Goal: Find specific page/section: Find specific page/section

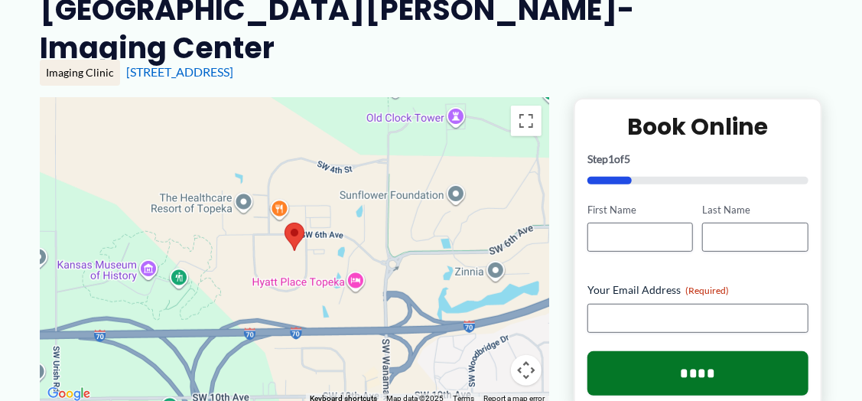
scroll to position [187, 0]
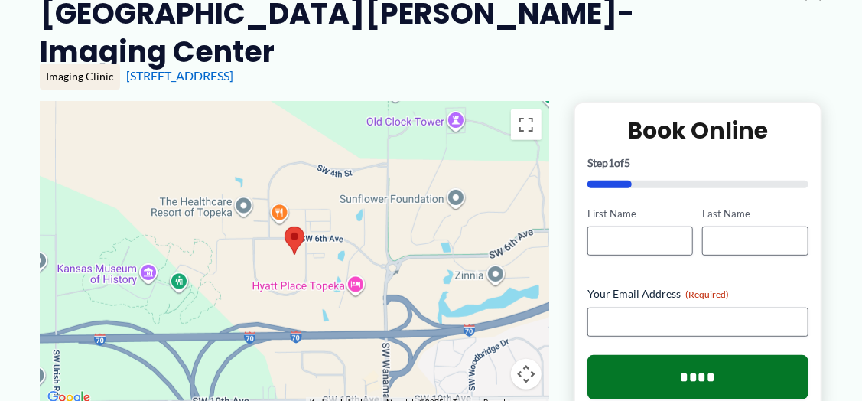
click at [285, 226] on area at bounding box center [285, 226] width 0 height 0
click at [504, 142] on div at bounding box center [294, 255] width 509 height 306
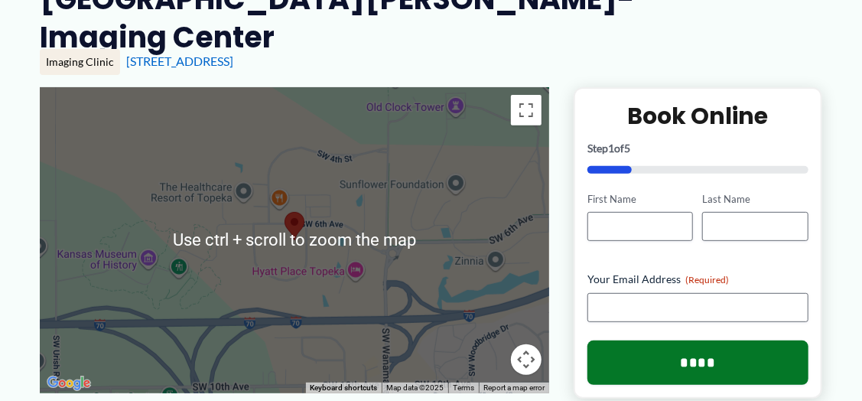
scroll to position [203, 0]
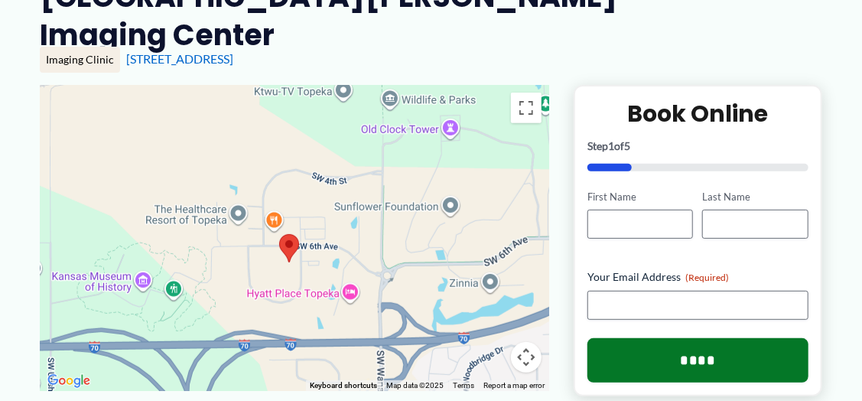
drag, startPoint x: 487, startPoint y: 171, endPoint x: 483, endPoint y: 197, distance: 25.7
click at [483, 197] on div at bounding box center [294, 238] width 509 height 306
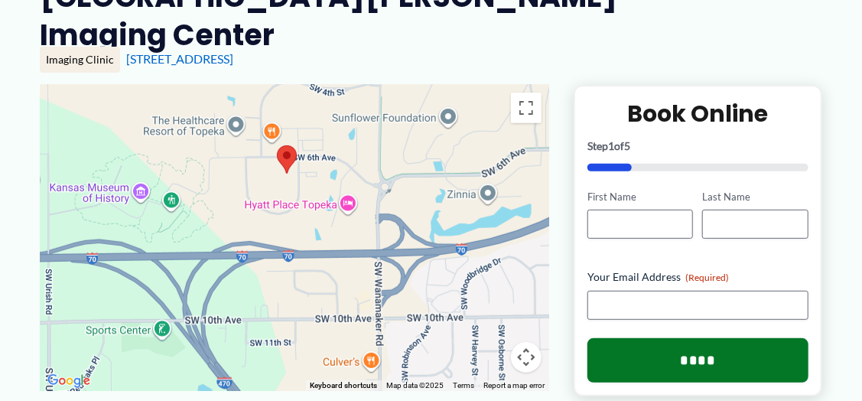
drag, startPoint x: 352, startPoint y: 285, endPoint x: 352, endPoint y: 165, distance: 119.3
click at [350, 174] on div at bounding box center [294, 238] width 509 height 306
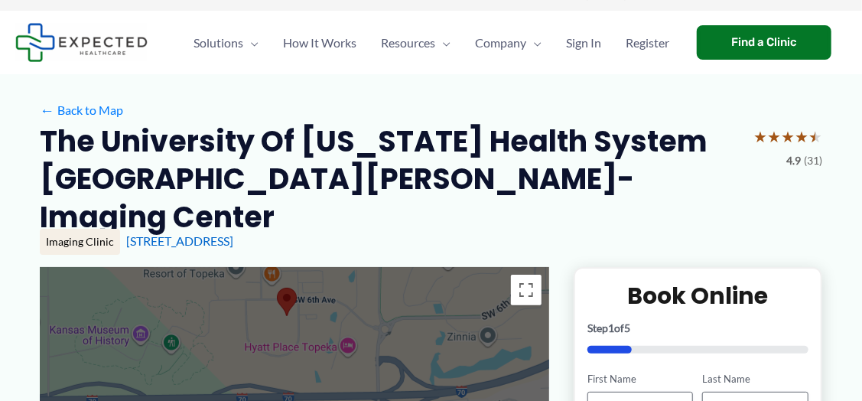
scroll to position [0, 0]
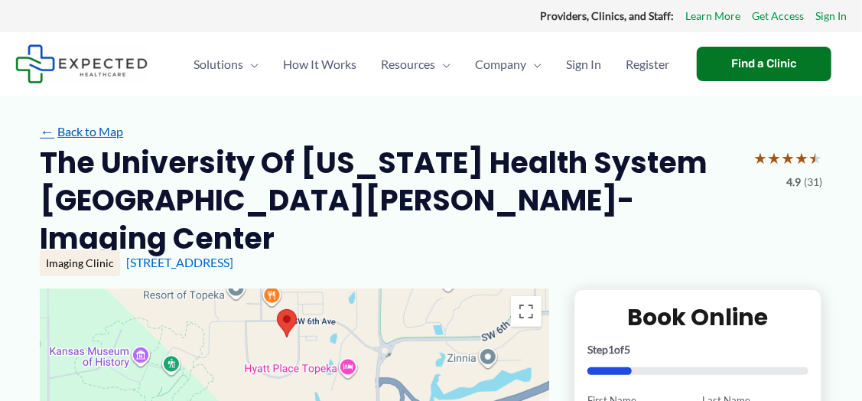
click at [101, 131] on link "← Back to Map" at bounding box center [81, 131] width 83 height 23
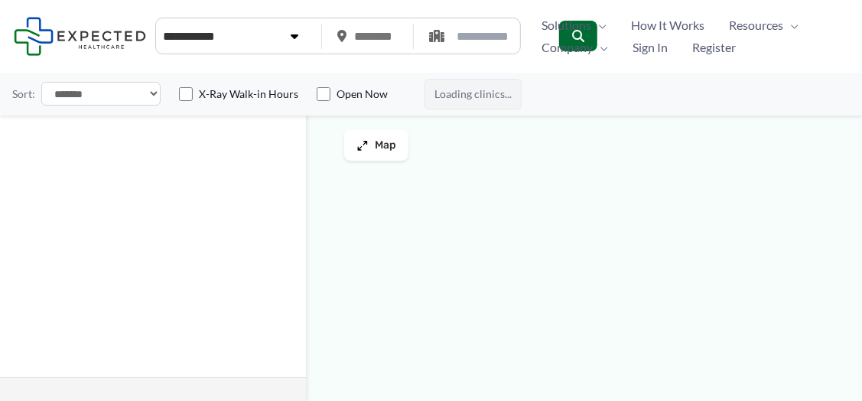
type input "*****"
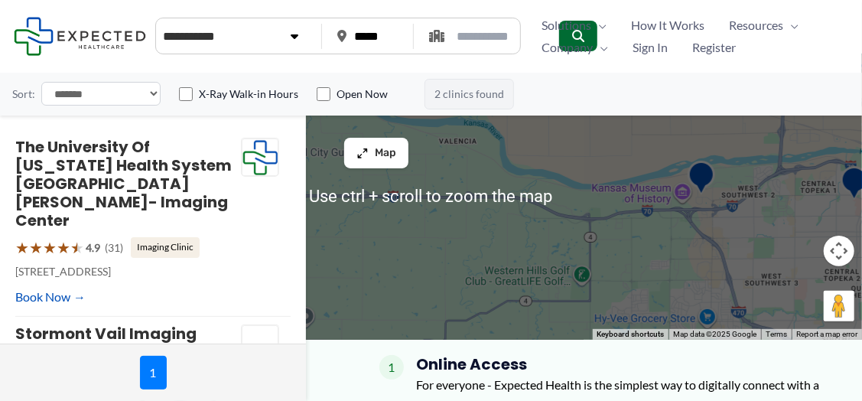
scroll to position [67, 0]
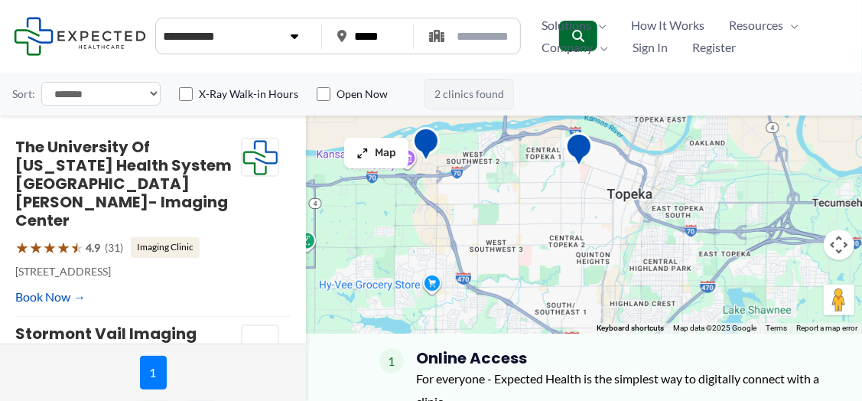
drag, startPoint x: 772, startPoint y: 238, endPoint x: 492, endPoint y: 213, distance: 281.1
click at [492, 213] on div at bounding box center [431, 190] width 862 height 286
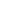
scroll to position [526, 0]
